Goal: Task Accomplishment & Management: Complete application form

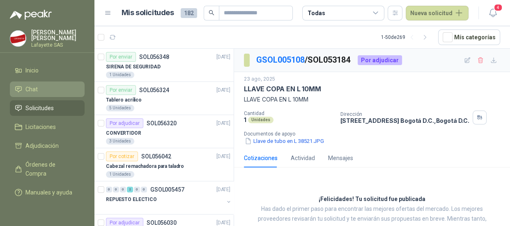
scroll to position [25, 0]
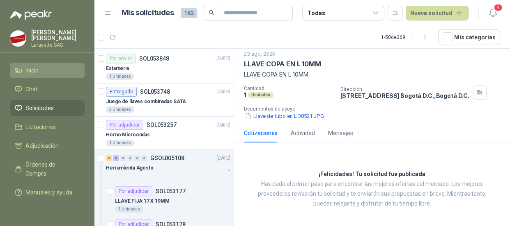
click at [26, 66] on span "Inicio" at bounding box center [31, 70] width 13 height 9
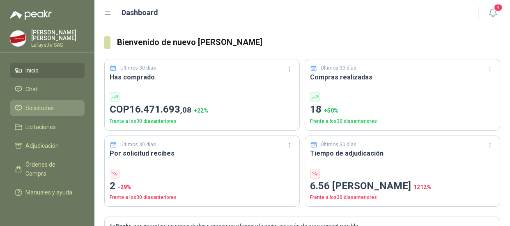
click at [38, 107] on span "Solicitudes" at bounding box center [39, 108] width 28 height 9
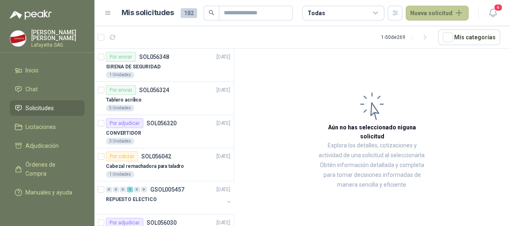
click at [426, 15] on button "Nueva solicitud" at bounding box center [436, 13] width 63 height 15
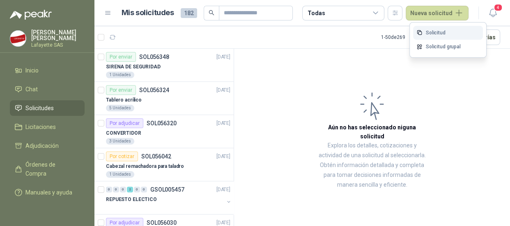
click at [443, 35] on link "Solicitud" at bounding box center [448, 33] width 70 height 14
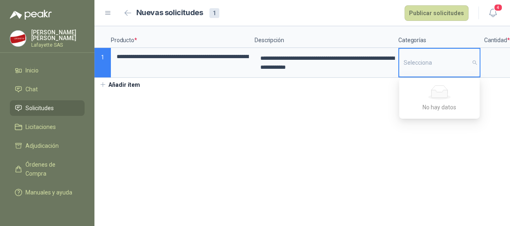
click at [471, 63] on div "Selecciona" at bounding box center [439, 63] width 80 height 28
click at [472, 61] on div "Selecciona" at bounding box center [439, 63] width 80 height 28
click at [439, 66] on div "Selecciona" at bounding box center [439, 63] width 80 height 28
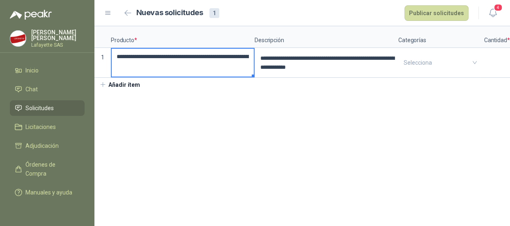
drag, startPoint x: 254, startPoint y: 77, endPoint x: 264, endPoint y: 75, distance: 10.0
click at [264, 75] on div "**********" at bounding box center [301, 52] width 415 height 52
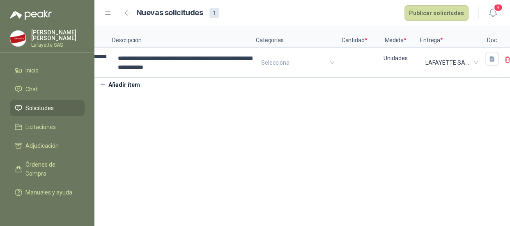
scroll to position [0, 143]
click at [353, 62] on input at bounding box center [353, 57] width 31 height 16
type input "*"
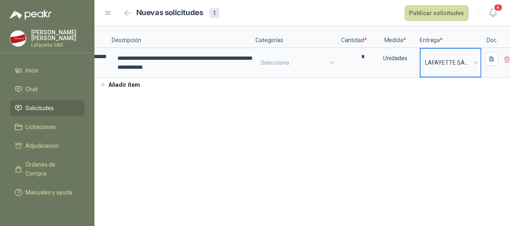
click at [439, 130] on section "**********" at bounding box center [301, 126] width 415 height 200
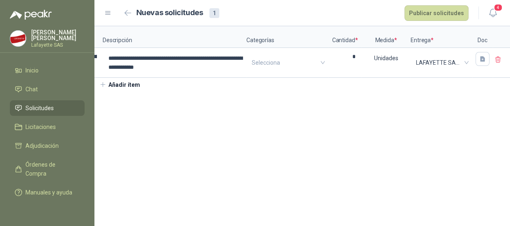
scroll to position [0, 153]
click at [478, 58] on icon "button" at bounding box center [480, 58] width 5 height 5
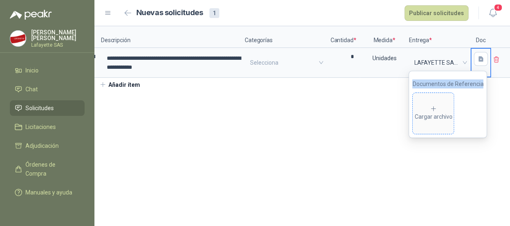
click at [433, 109] on icon at bounding box center [433, 108] width 7 height 7
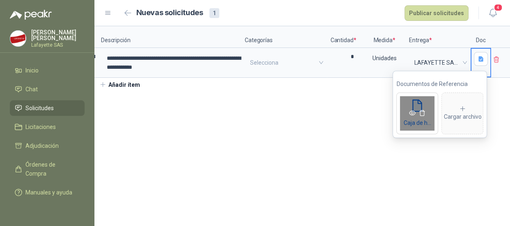
click at [414, 112] on icon "eye" at bounding box center [412, 113] width 7 height 7
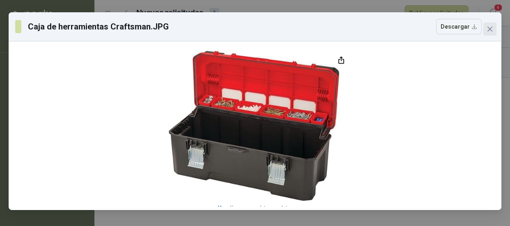
click at [490, 30] on icon "close" at bounding box center [489, 29] width 5 height 5
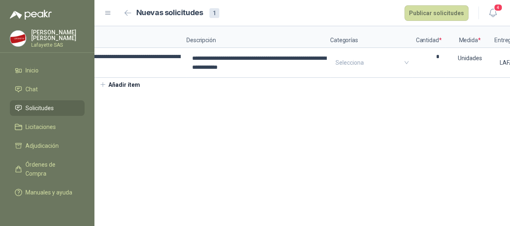
scroll to position [0, 0]
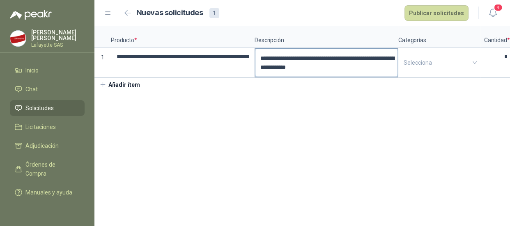
click at [320, 65] on textarea "**********" at bounding box center [326, 63] width 142 height 28
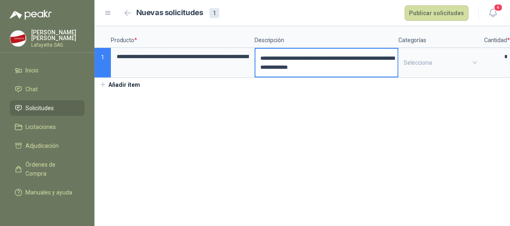
type textarea "**********"
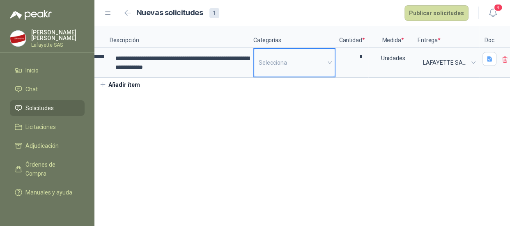
scroll to position [0, 153]
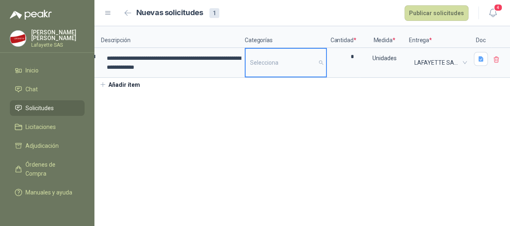
click at [315, 64] on div at bounding box center [281, 62] width 69 height 6
click at [321, 62] on div "Selecciona" at bounding box center [285, 63] width 80 height 28
click at [428, 17] on button "Publicar solicitudes" at bounding box center [436, 13] width 64 height 16
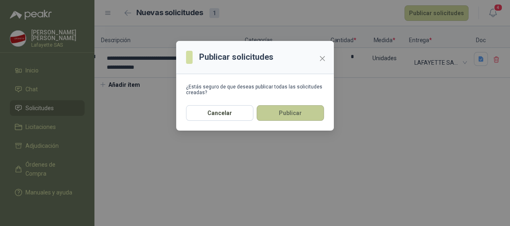
click at [275, 116] on button "Publicar" at bounding box center [289, 113] width 67 height 16
